Goal: Complete application form

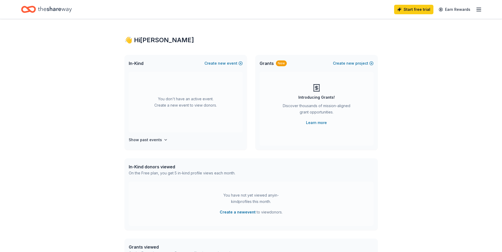
scroll to position [27, 0]
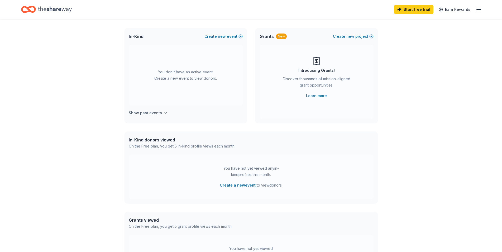
click at [153, 114] on h4 "Show past events" at bounding box center [145, 113] width 33 height 6
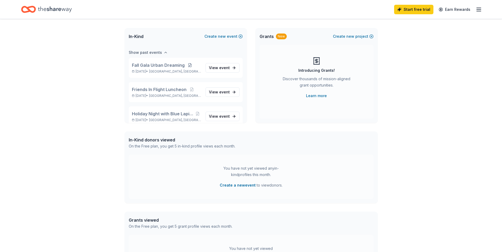
scroll to position [61, 0]
click at [224, 66] on span "event" at bounding box center [224, 67] width 11 height 4
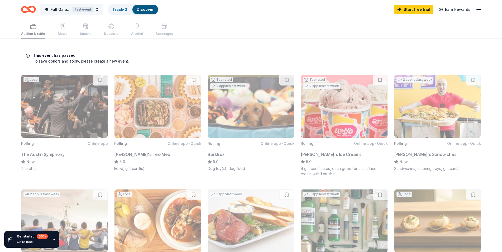
click at [54, 7] on span "Fall Gala Urban Dreaming" at bounding box center [61, 9] width 20 height 6
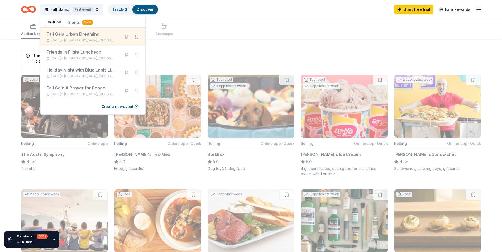
click at [133, 37] on button at bounding box center [137, 36] width 8 height 8
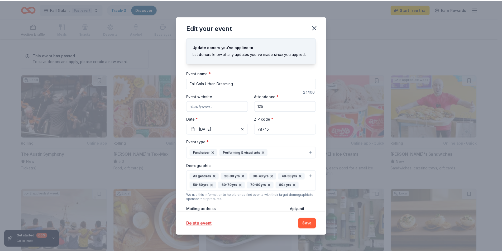
scroll to position [63, 0]
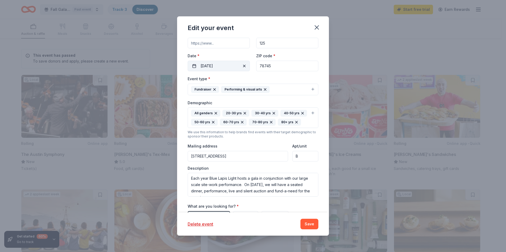
click at [226, 66] on button "08/01/2025" at bounding box center [219, 66] width 62 height 11
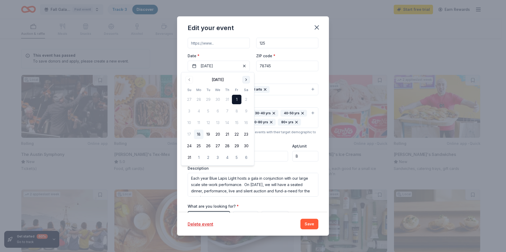
click at [247, 79] on button "Go to next month" at bounding box center [246, 79] width 7 height 7
click at [192, 133] on button "21" at bounding box center [189, 133] width 9 height 9
click at [311, 224] on button "Save" at bounding box center [309, 224] width 18 height 11
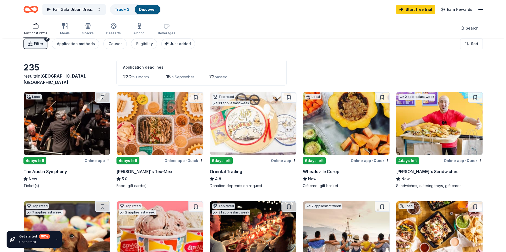
scroll to position [0, 0]
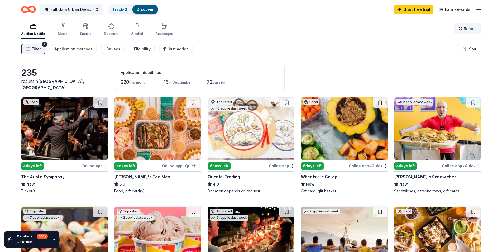
click at [474, 27] on span "Search" at bounding box center [469, 29] width 13 height 6
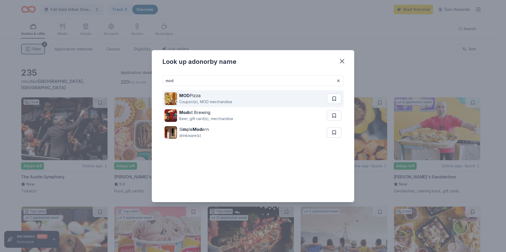
type input "mod"
click at [220, 94] on div "MOD Pizza" at bounding box center [205, 95] width 53 height 6
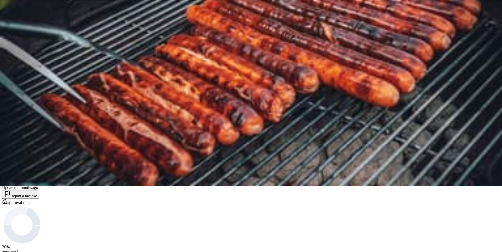
scroll to position [108, 0]
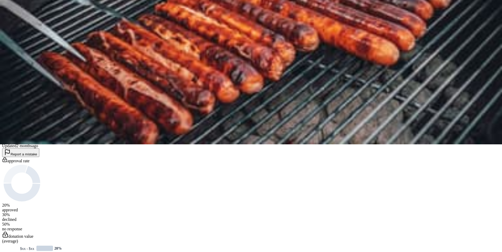
click at [15, 128] on button "Apply" at bounding box center [8, 131] width 13 height 6
